Goal: Download file/media

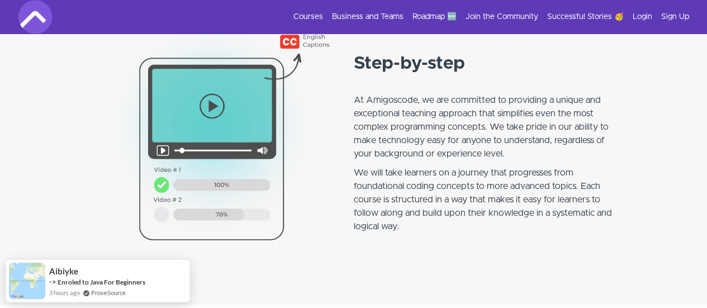
scroll to position [923, 0]
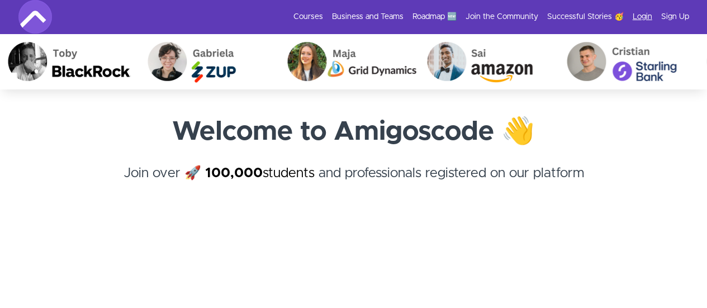
click at [639, 20] on link "Login" at bounding box center [643, 16] width 20 height 11
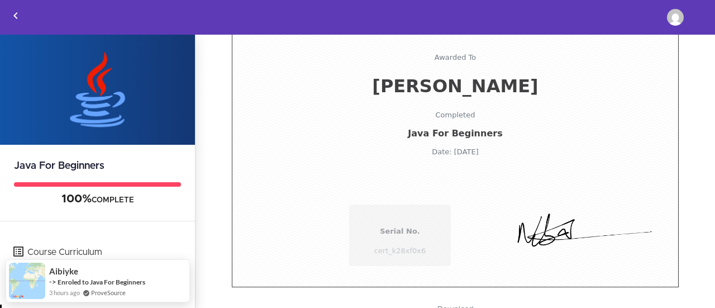
scroll to position [165, 0]
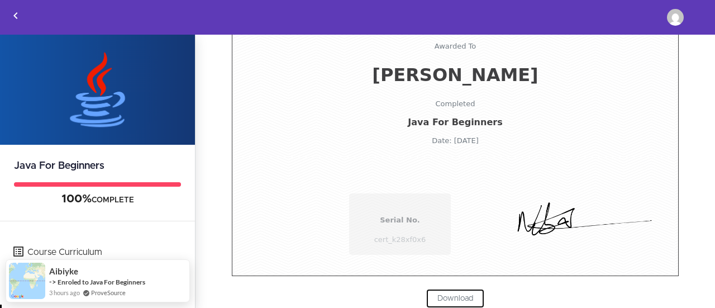
click at [454, 294] on link "Download" at bounding box center [455, 298] width 58 height 19
